Goal: Information Seeking & Learning: Compare options

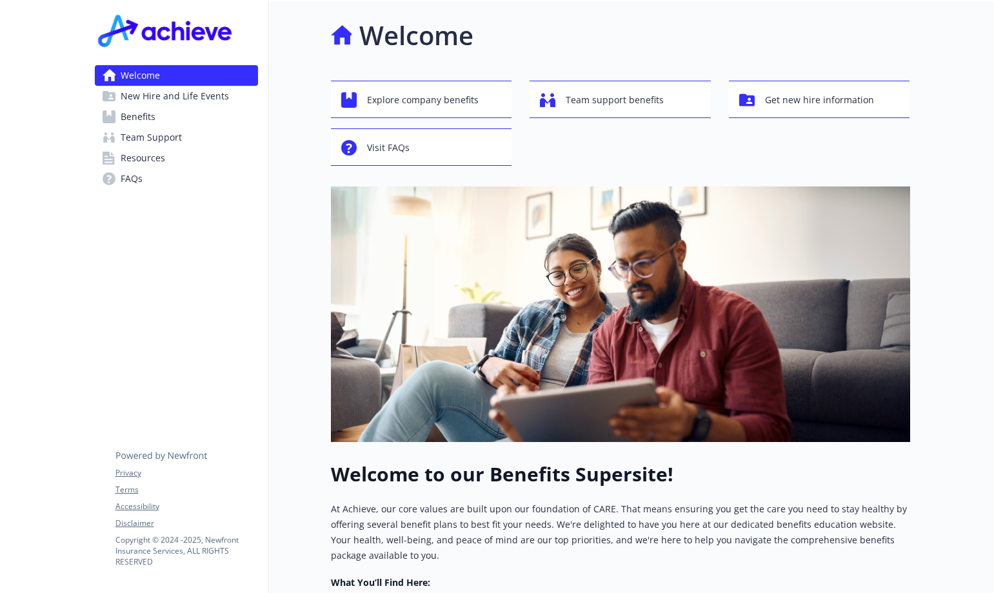
click at [163, 111] on link "Benefits" at bounding box center [176, 116] width 163 height 21
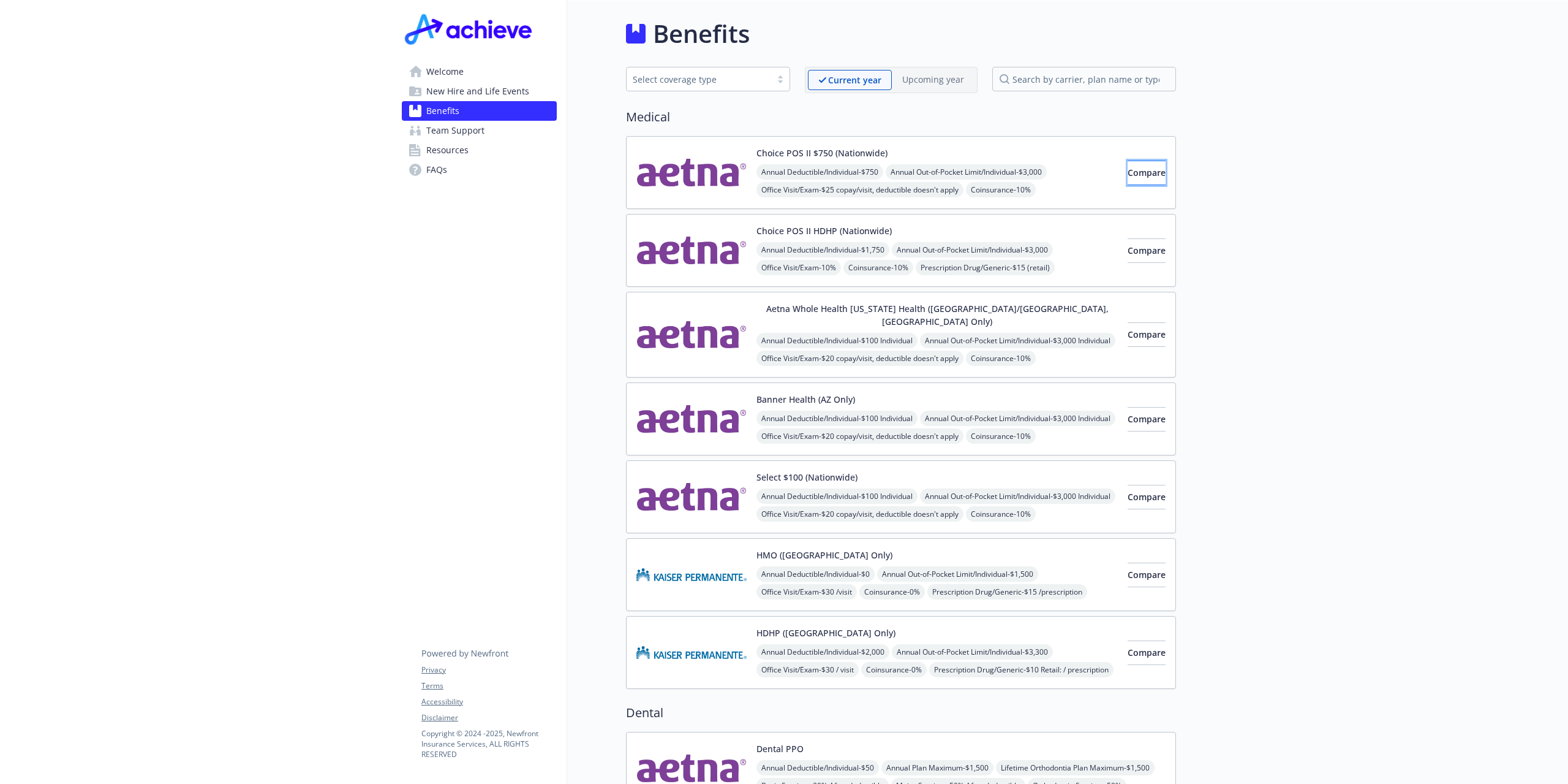
click at [943, 168] on span "Compare" at bounding box center [1146, 172] width 38 height 11
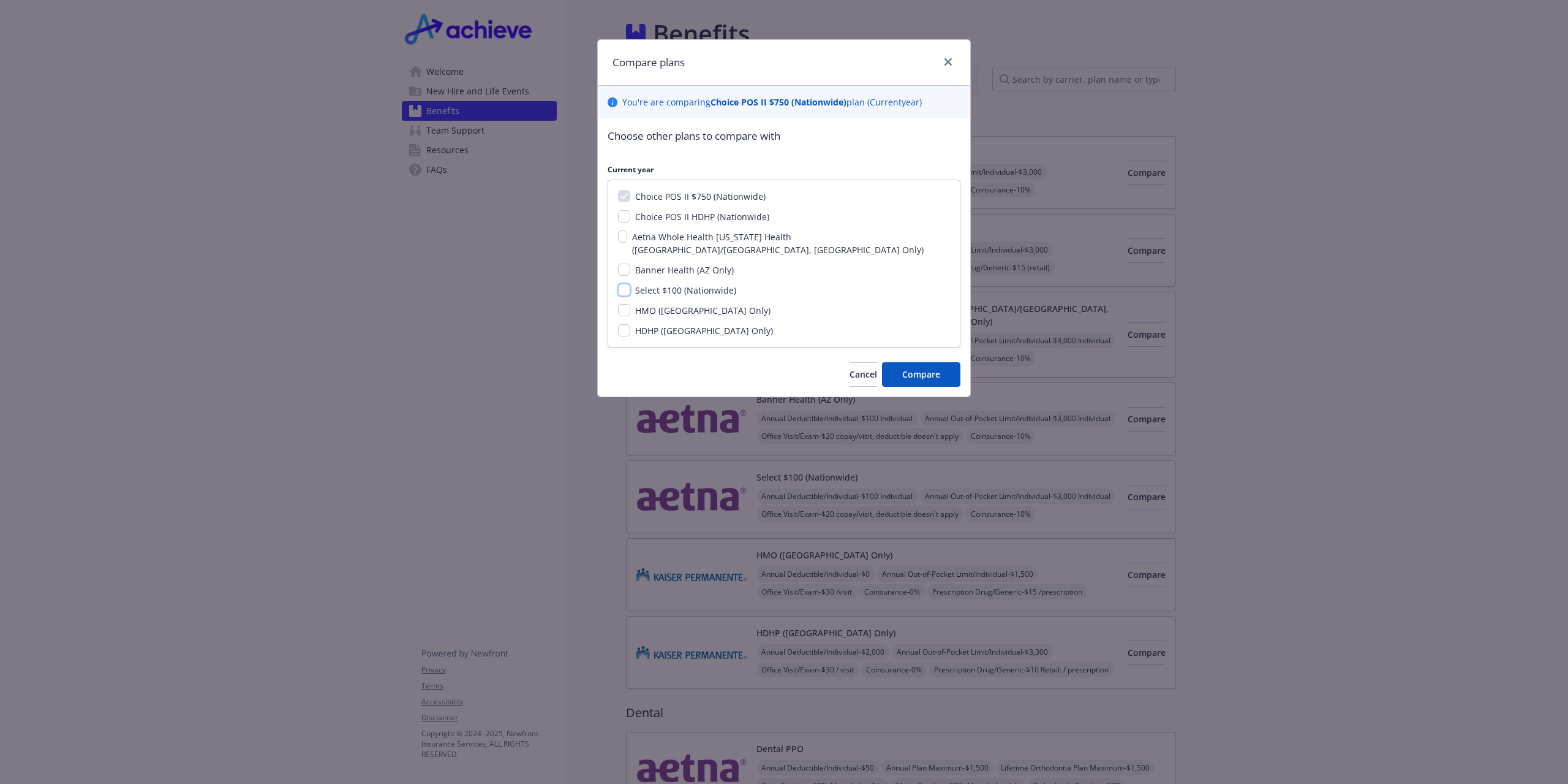
click at [622, 284] on input "Select $100 (Nationwide)" at bounding box center [624, 290] width 12 height 12
checkbox input "true"
click at [623, 218] on input "Choice POS II HDHP (Nationwide)" at bounding box center [624, 216] width 12 height 12
checkbox input "true"
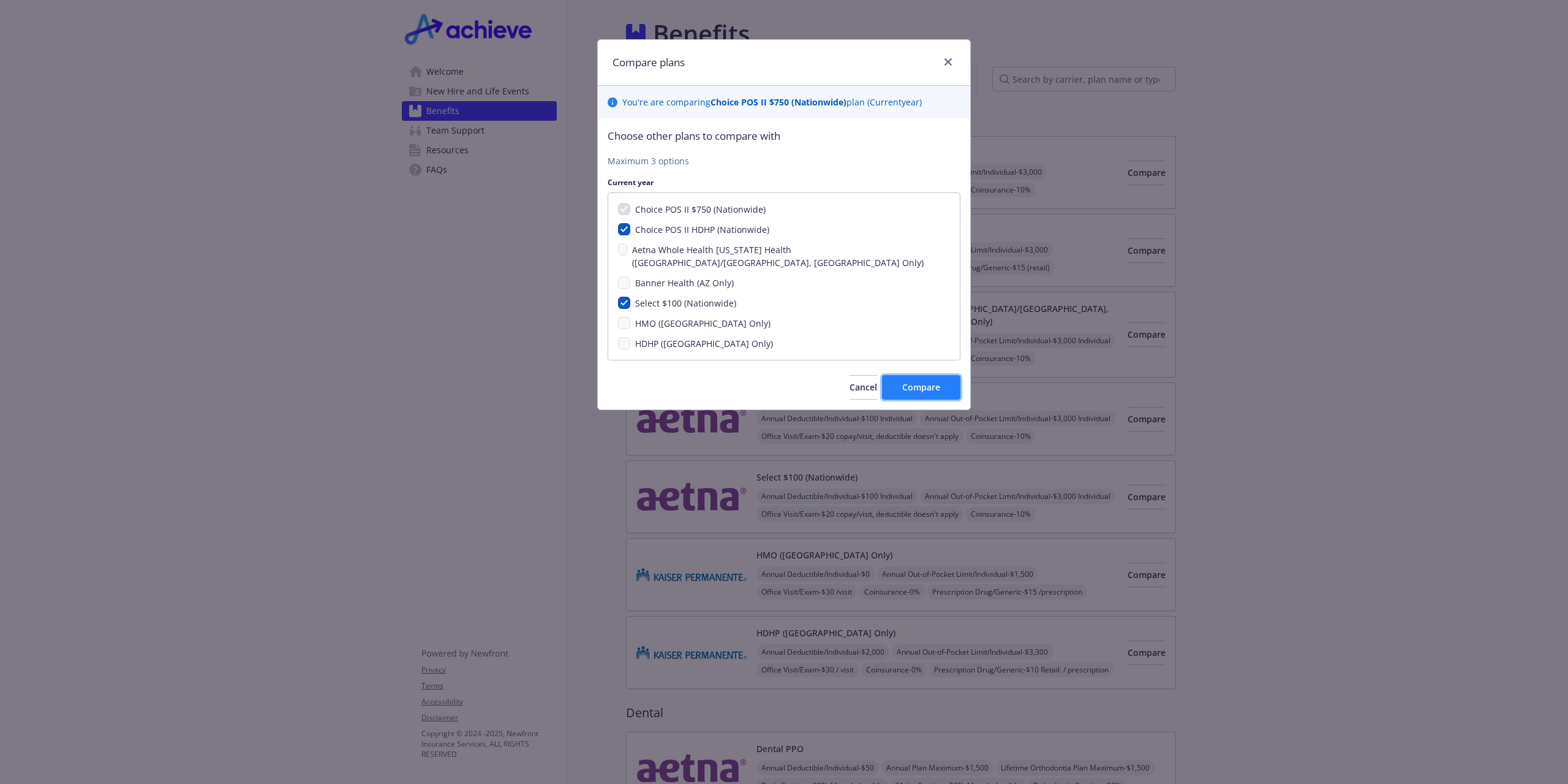
click at [940, 375] on button "Compare" at bounding box center [920, 388] width 79 height 25
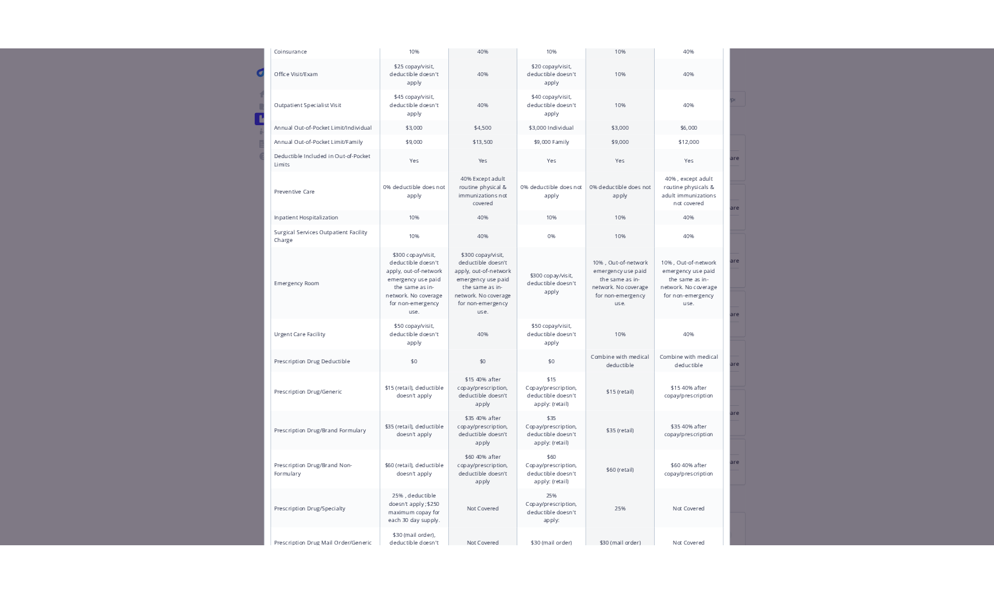
scroll to position [387, 0]
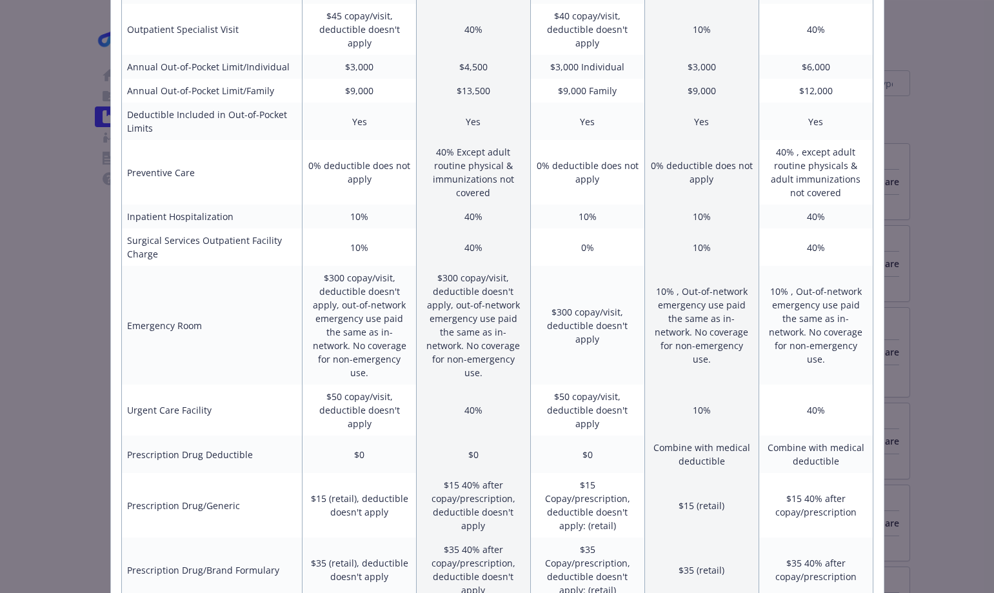
click at [918, 231] on div "Benefits Info Choice POS II $750 (Nationwide) Current year Select $100 (Nationw…" at bounding box center [497, 296] width 994 height 593
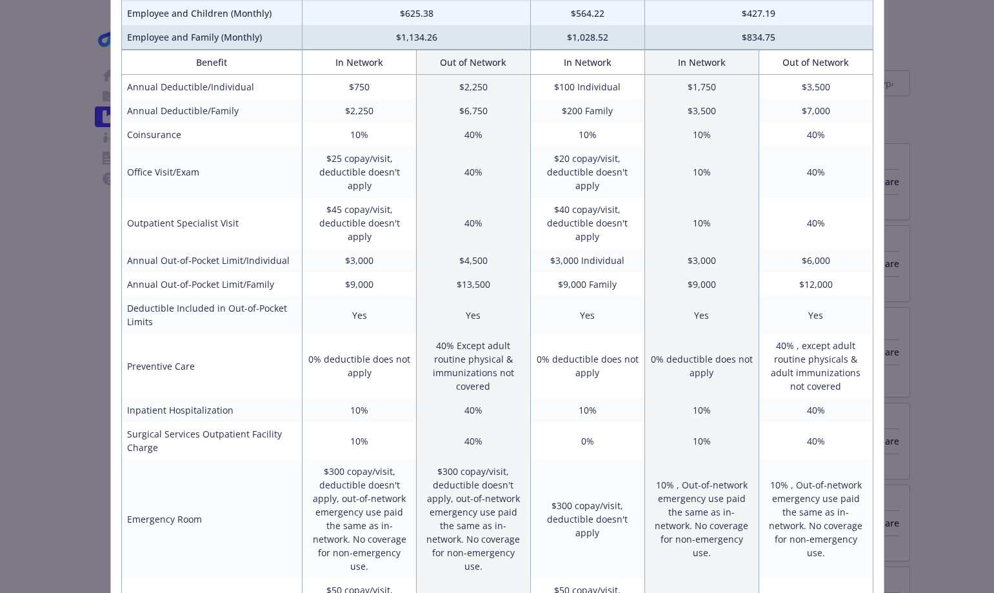
scroll to position [0, 0]
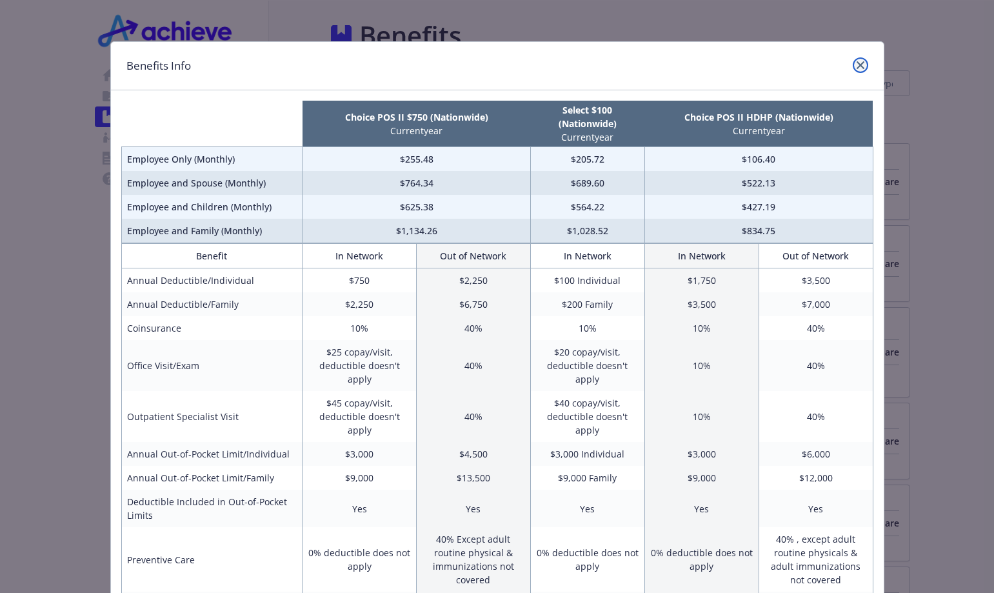
click at [859, 63] on link "close" at bounding box center [859, 64] width 15 height 15
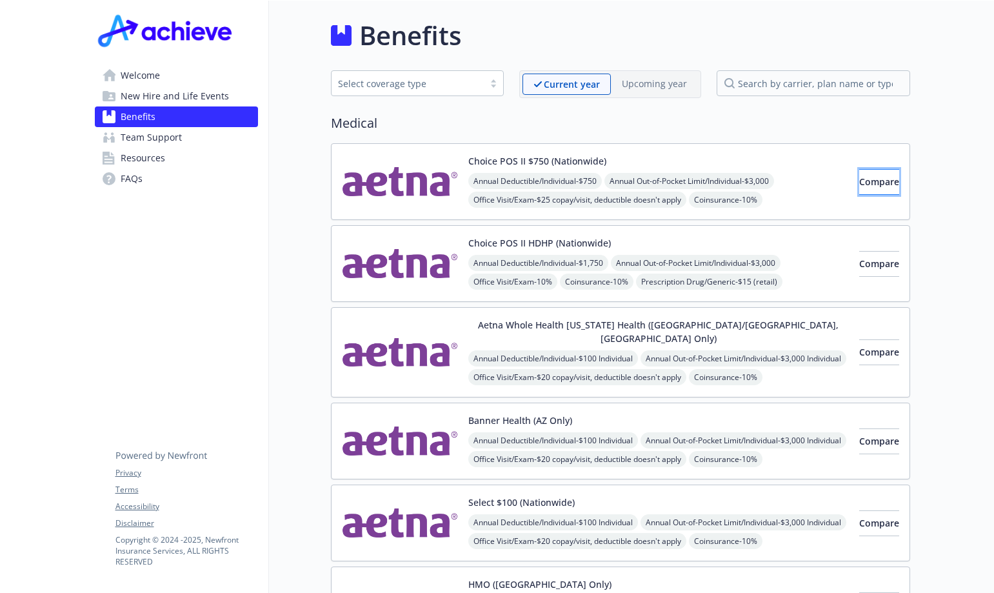
click at [881, 181] on button "Compare" at bounding box center [879, 182] width 40 height 26
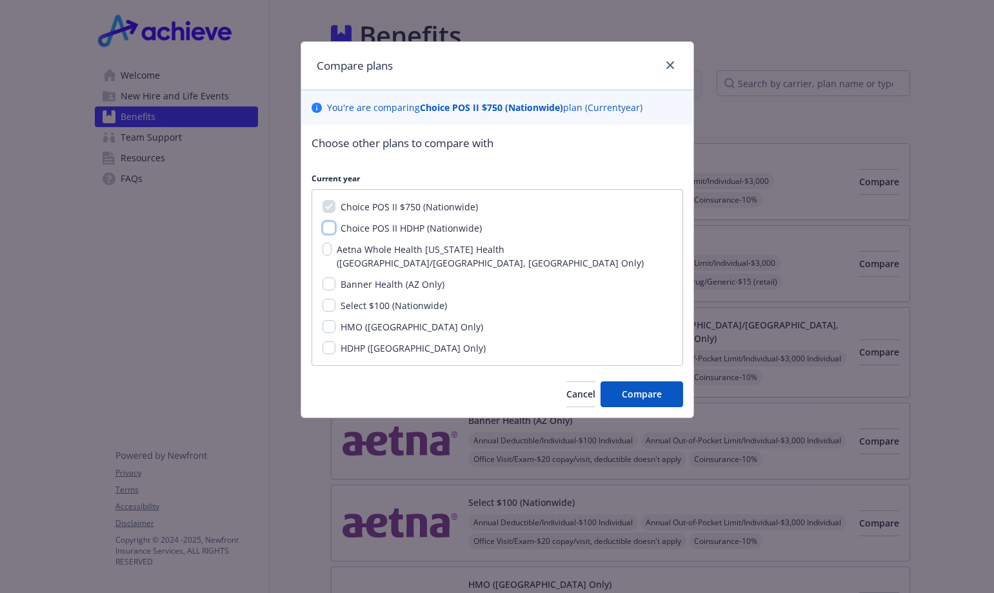
click at [326, 233] on input "Choice POS II HDHP (Nationwide)" at bounding box center [328, 227] width 13 height 13
checkbox input "true"
click at [641, 388] on span "Compare" at bounding box center [642, 394] width 40 height 12
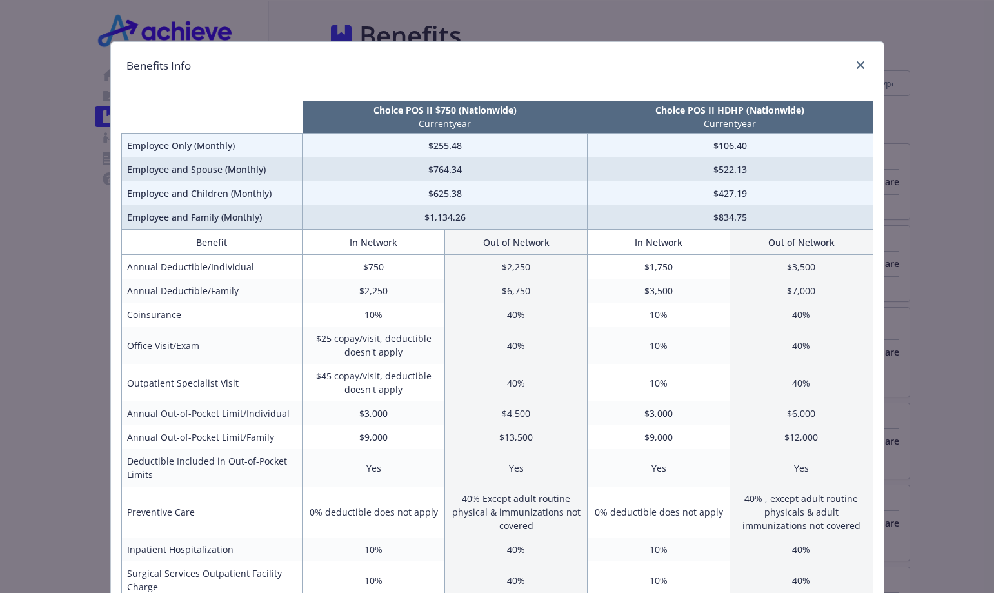
scroll to position [64, 0]
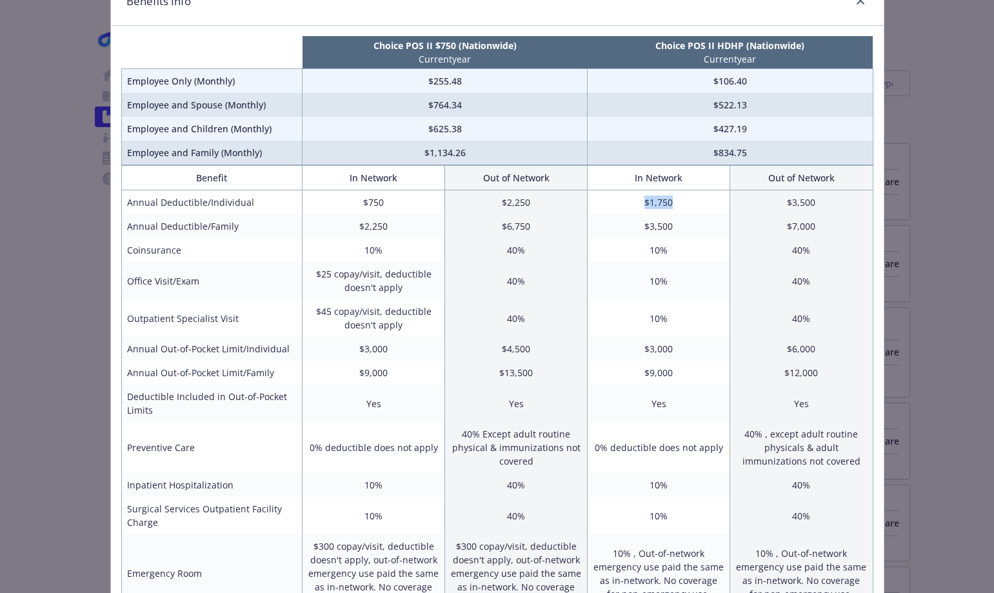
drag, startPoint x: 632, startPoint y: 199, endPoint x: 681, endPoint y: 201, distance: 49.0
click at [681, 201] on td "$1,750" at bounding box center [658, 202] width 142 height 25
click at [695, 213] on td "$1,750" at bounding box center [658, 202] width 142 height 25
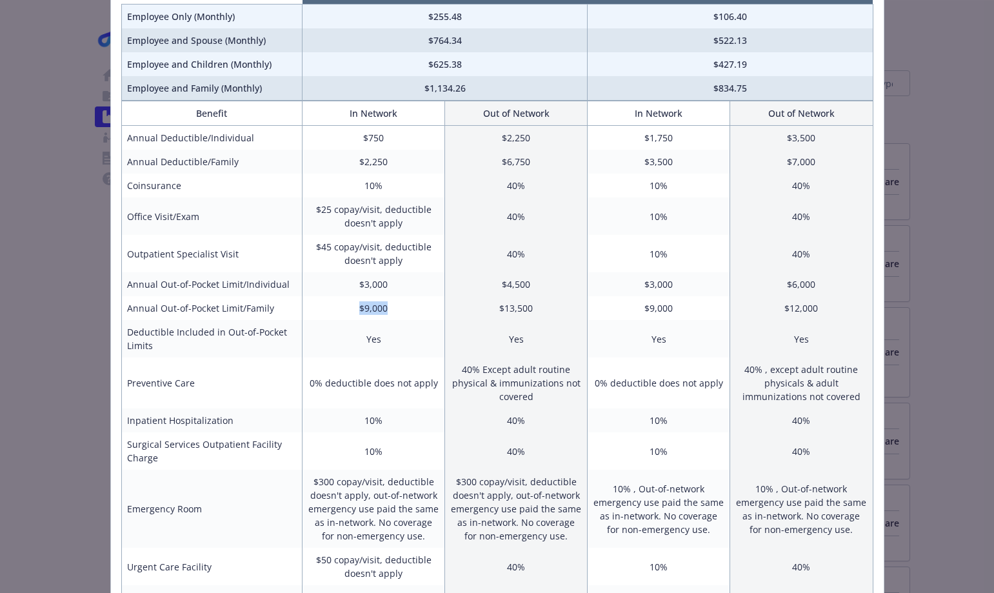
drag, startPoint x: 350, startPoint y: 307, endPoint x: 410, endPoint y: 309, distance: 60.0
click at [410, 309] on td "$9,000" at bounding box center [373, 308] width 142 height 24
click at [730, 314] on td "$12,000" at bounding box center [801, 308] width 142 height 24
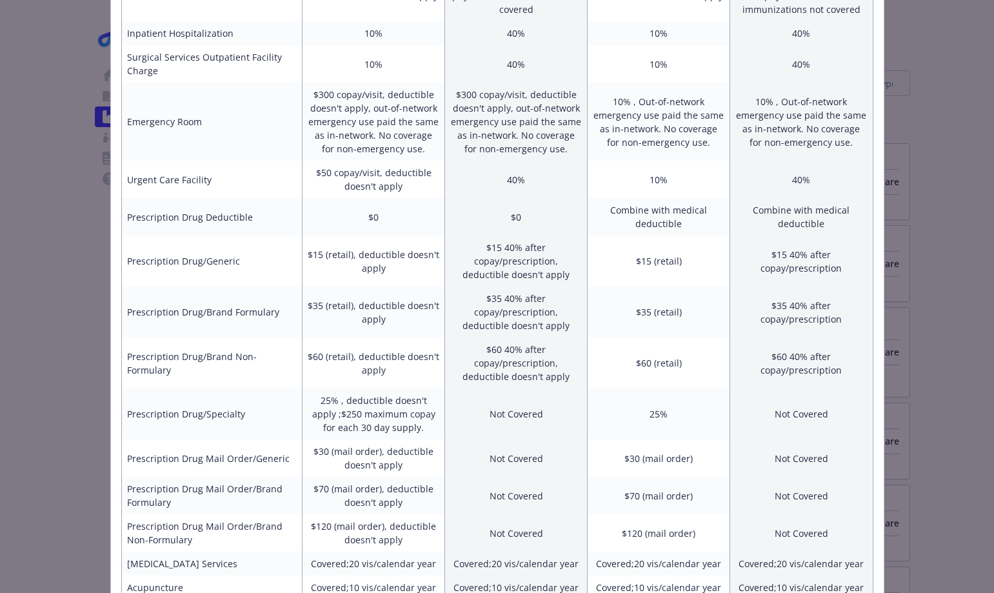
scroll to position [575, 0]
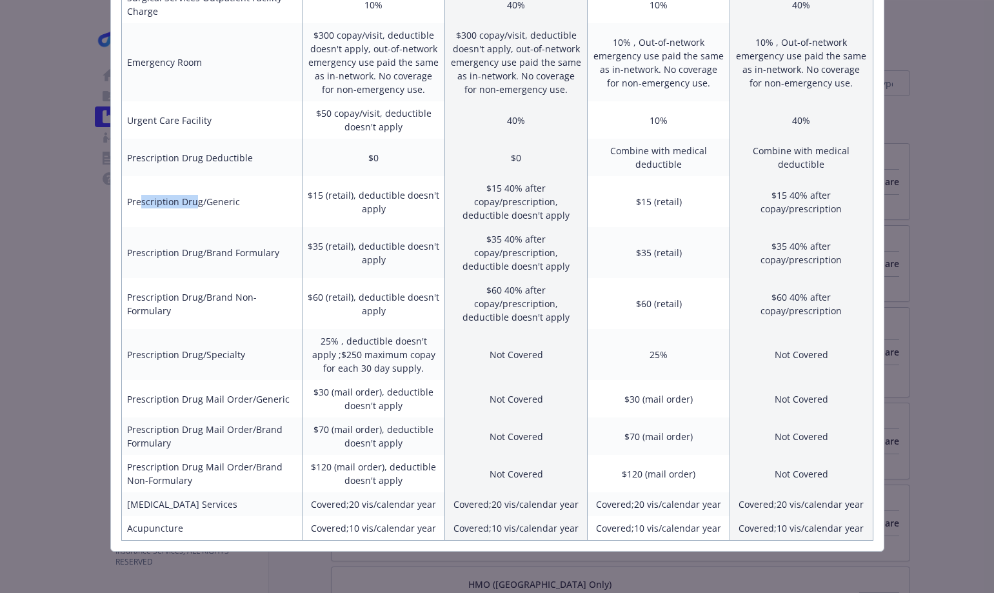
drag, startPoint x: 138, startPoint y: 214, endPoint x: 195, endPoint y: 217, distance: 57.5
click at [195, 217] on td "Prescription Drug/Generic" at bounding box center [211, 201] width 181 height 51
click at [208, 166] on td "Prescription Drug Deductible" at bounding box center [211, 157] width 181 height 37
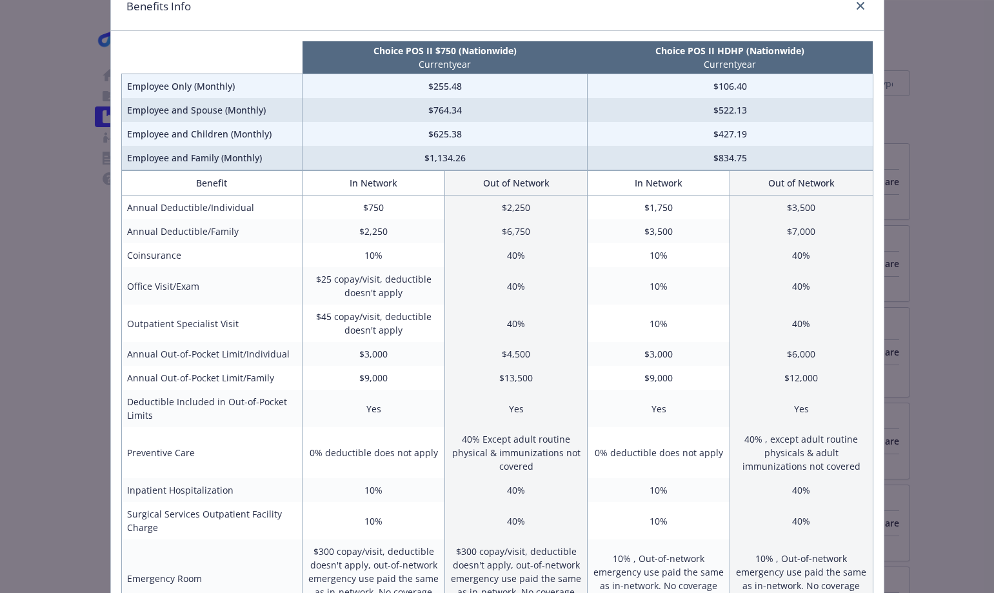
scroll to position [0, 0]
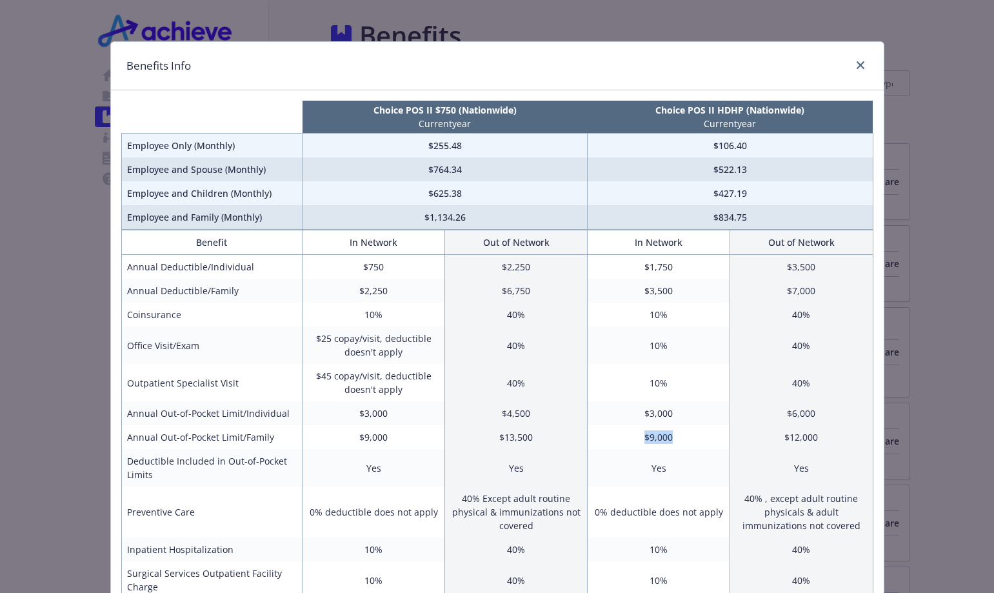
drag, startPoint x: 673, startPoint y: 441, endPoint x: 628, endPoint y: 444, distance: 45.2
click at [628, 444] on td "$9,000" at bounding box center [658, 437] width 142 height 24
click at [533, 415] on td "$4,500" at bounding box center [516, 413] width 142 height 24
drag, startPoint x: 841, startPoint y: 417, endPoint x: 782, endPoint y: 411, distance: 59.0
click at [782, 411] on td "$6,000" at bounding box center [801, 413] width 142 height 24
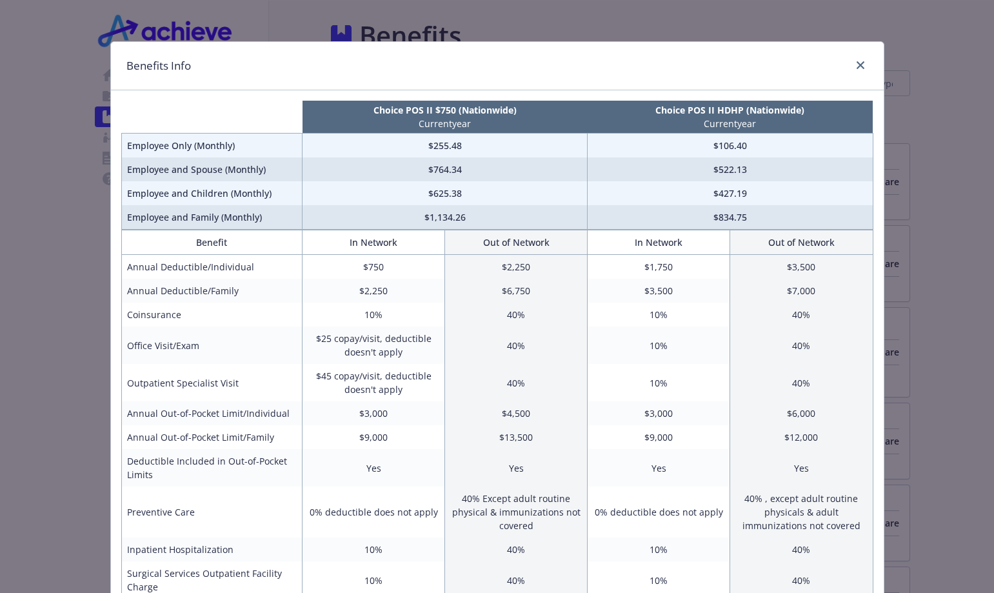
click at [793, 437] on td "$12,000" at bounding box center [801, 437] width 142 height 24
drag, startPoint x: 814, startPoint y: 440, endPoint x: 787, endPoint y: 437, distance: 27.3
click at [787, 437] on td "$12,000" at bounding box center [801, 437] width 142 height 24
click at [511, 444] on td "$13,500" at bounding box center [516, 437] width 142 height 24
click at [856, 66] on icon "close" at bounding box center [860, 65] width 8 height 8
